Goal: Information Seeking & Learning: Learn about a topic

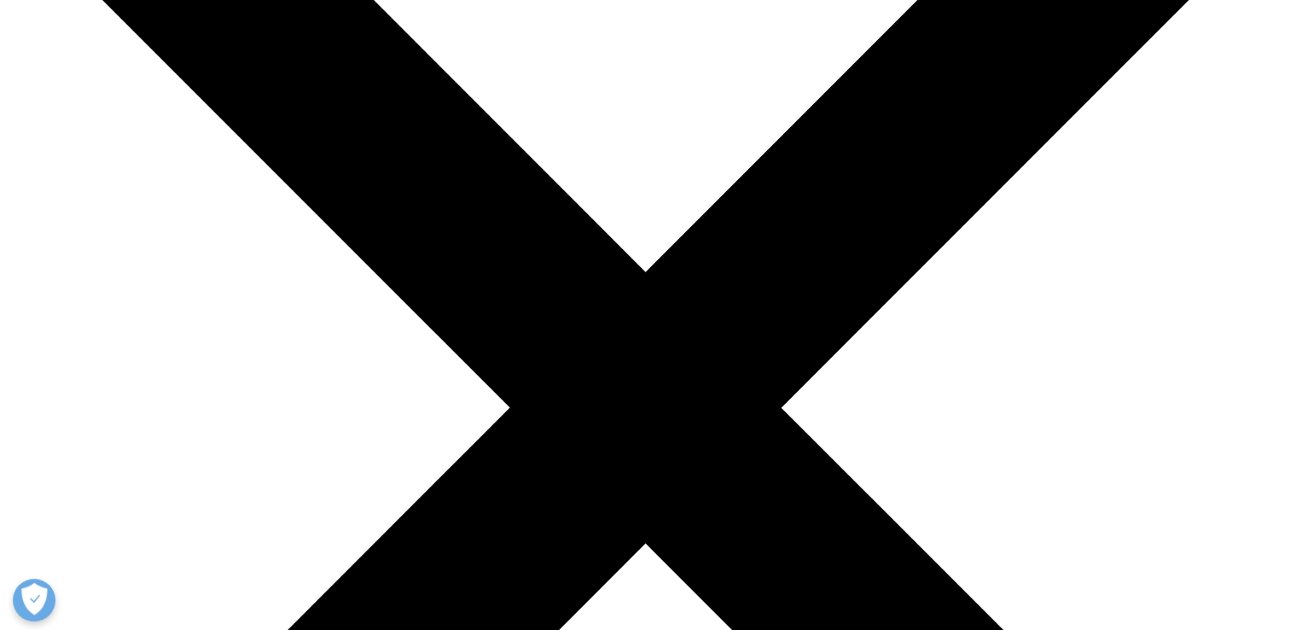
scroll to position [341, 0]
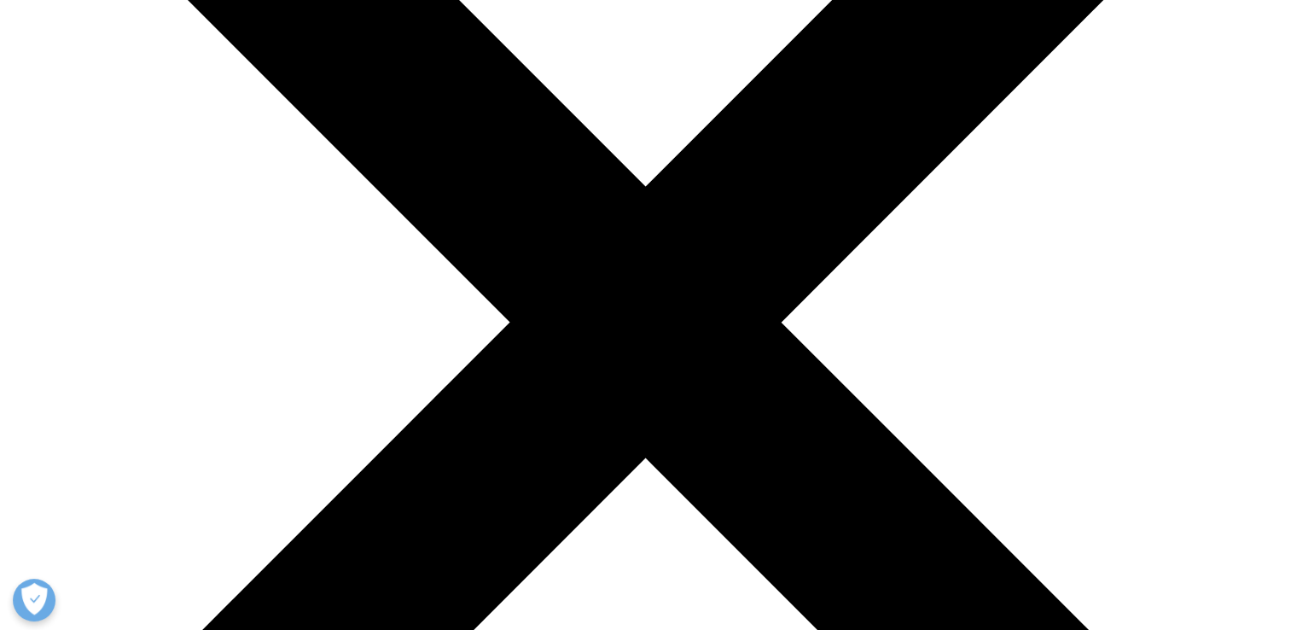
drag, startPoint x: 192, startPoint y: 319, endPoint x: 265, endPoint y: 431, distance: 133.3
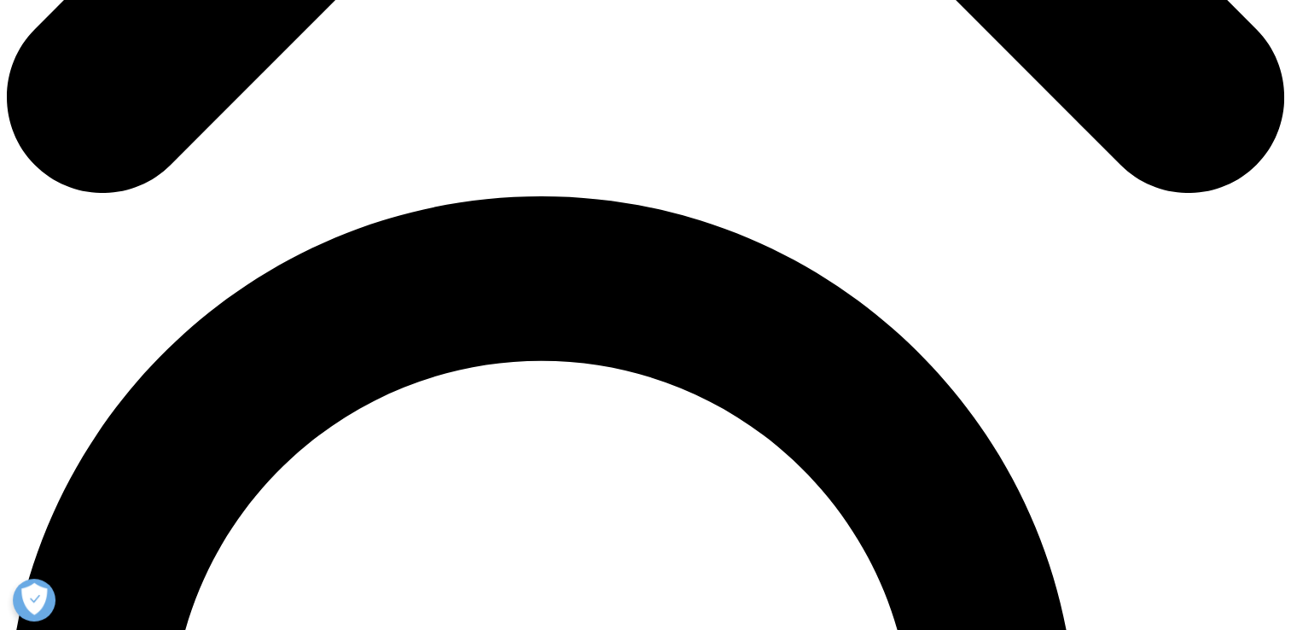
scroll to position [1280, 0]
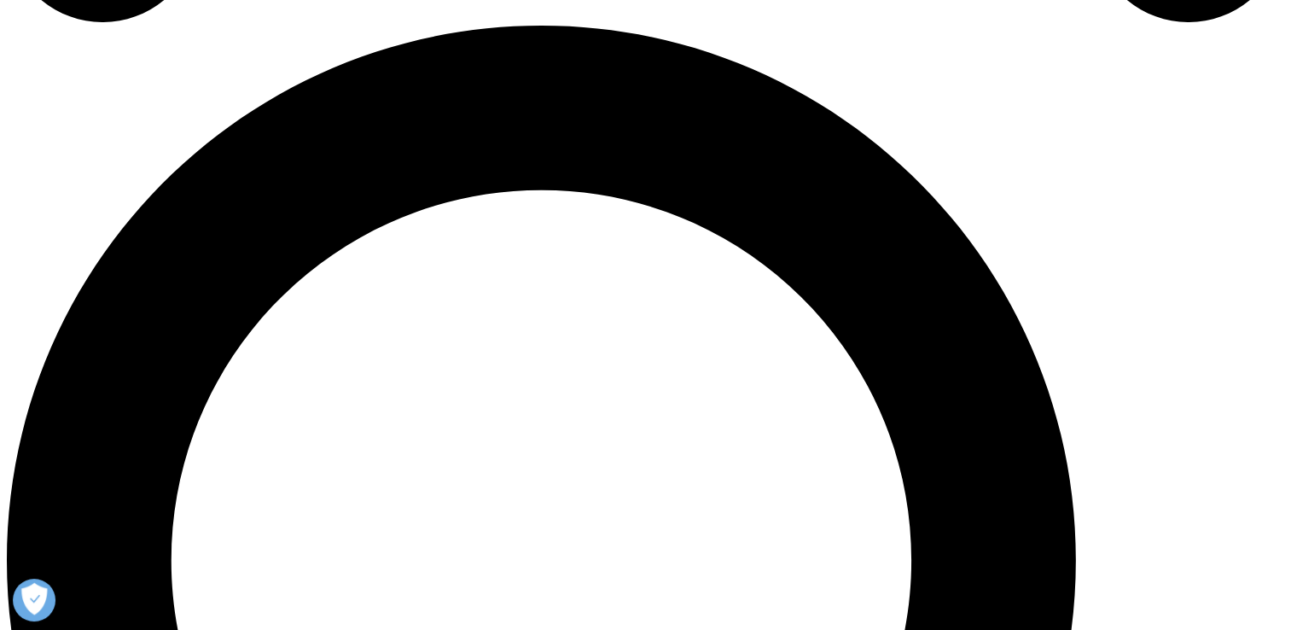
drag, startPoint x: 451, startPoint y: 343, endPoint x: 550, endPoint y: 401, distance: 114.0
